Goal: Check status

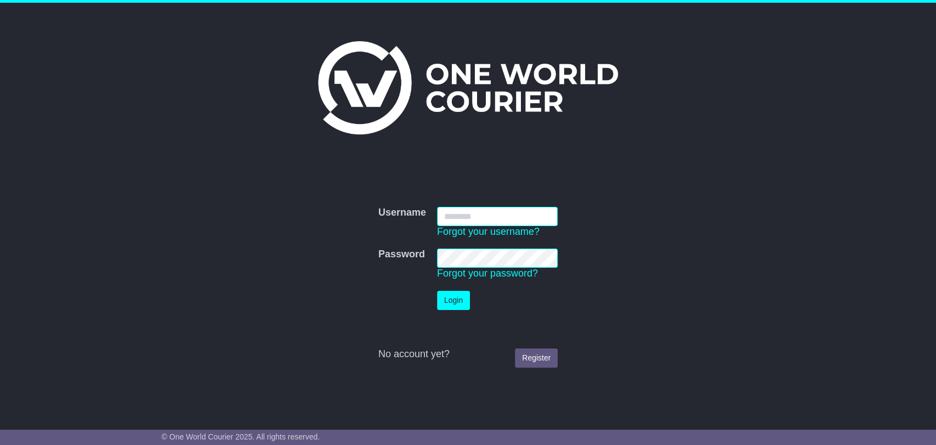
type input "**********"
click at [453, 301] on button "Login" at bounding box center [453, 300] width 33 height 19
